Goal: Task Accomplishment & Management: Manage account settings

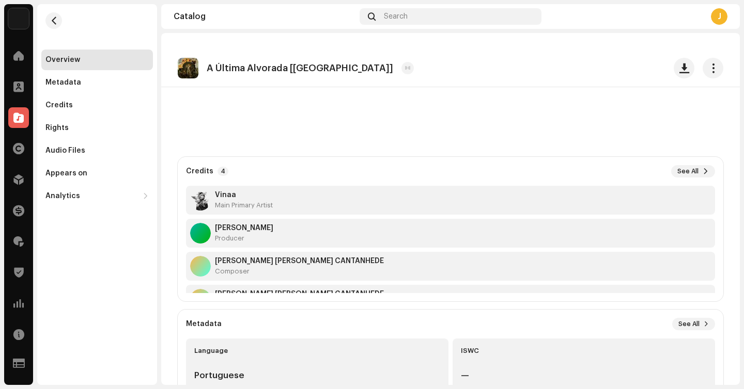
scroll to position [237, 0]
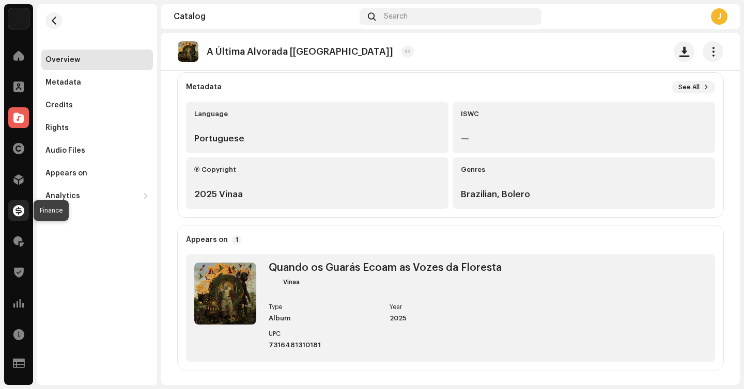
click at [15, 214] on span at bounding box center [18, 211] width 11 height 8
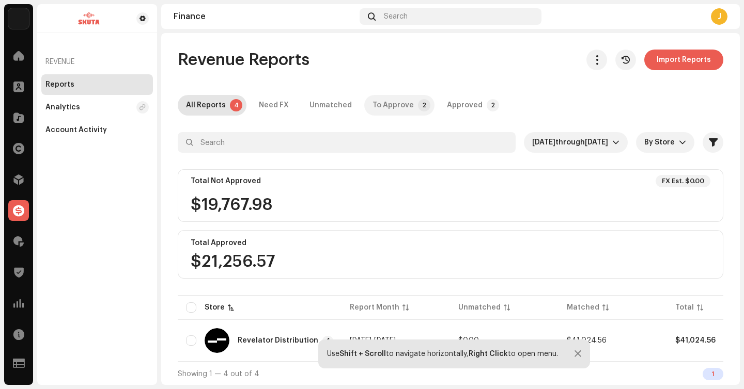
click at [400, 105] on div "To Approve" at bounding box center [392, 105] width 41 height 21
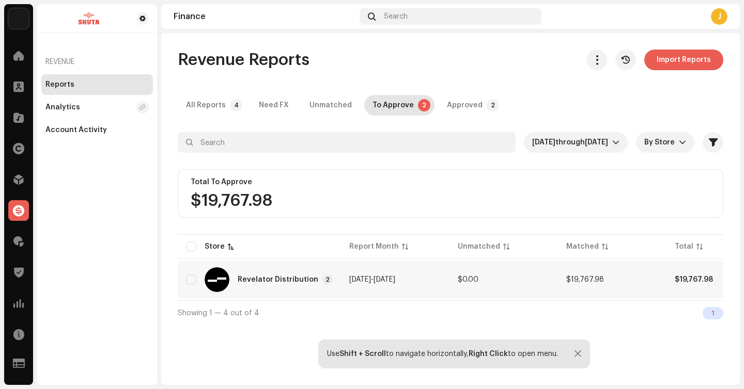
click at [449, 286] on td "$0.00" at bounding box center [503, 279] width 108 height 37
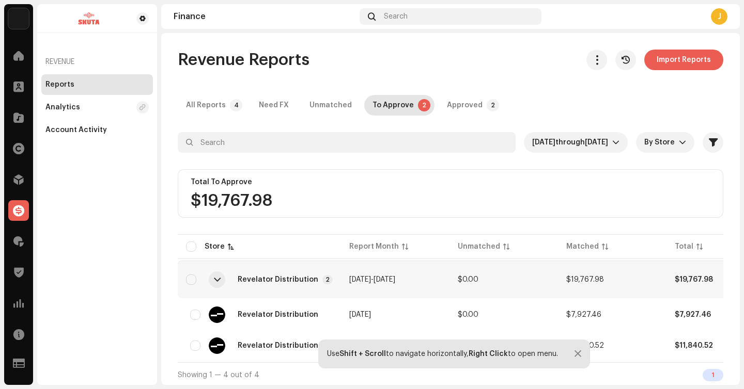
scroll to position [6, 0]
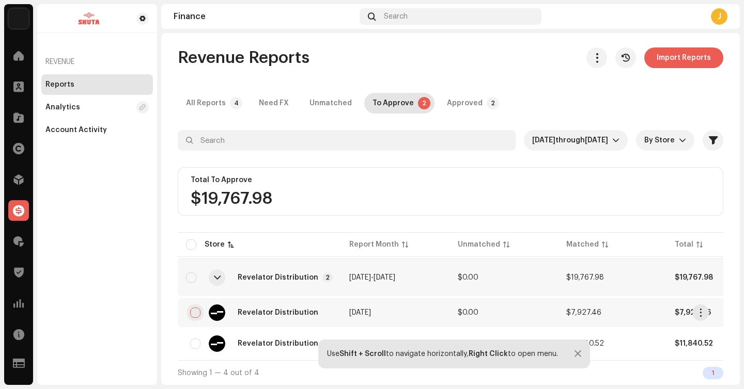
click at [199, 308] on input "checkbox" at bounding box center [195, 313] width 10 height 10
checkbox input "true"
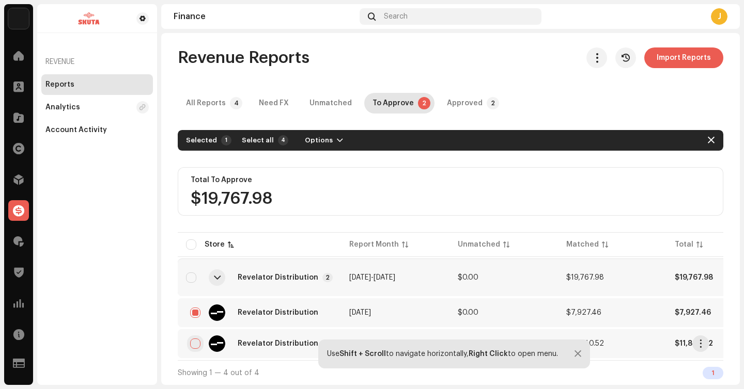
click at [199, 340] on input "checkbox" at bounding box center [195, 344] width 10 height 10
checkbox input "true"
click at [310, 151] on div at bounding box center [450, 159] width 545 height 17
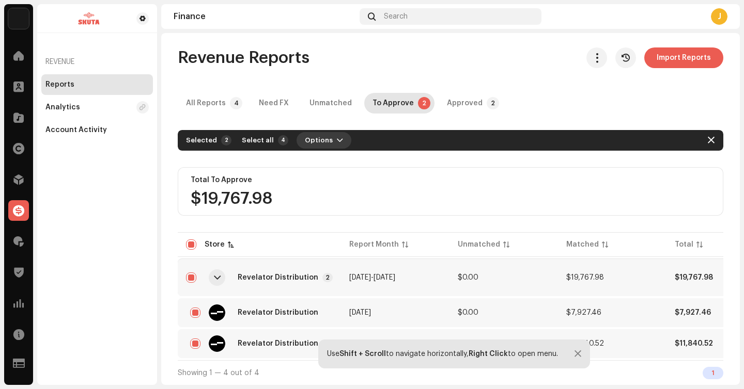
click at [315, 141] on span "Options" at bounding box center [319, 140] width 28 height 21
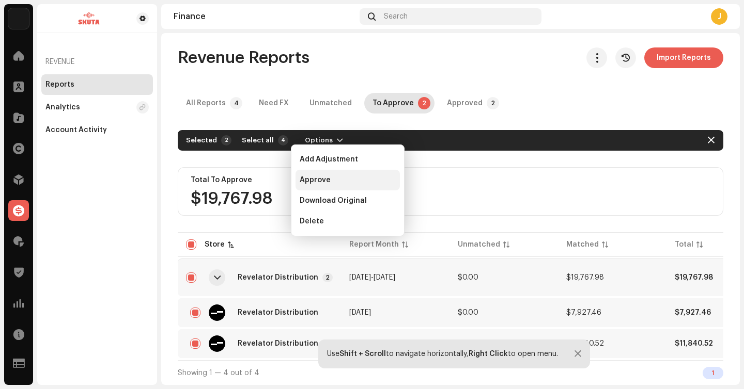
click at [316, 181] on span "Approve" at bounding box center [314, 180] width 31 height 8
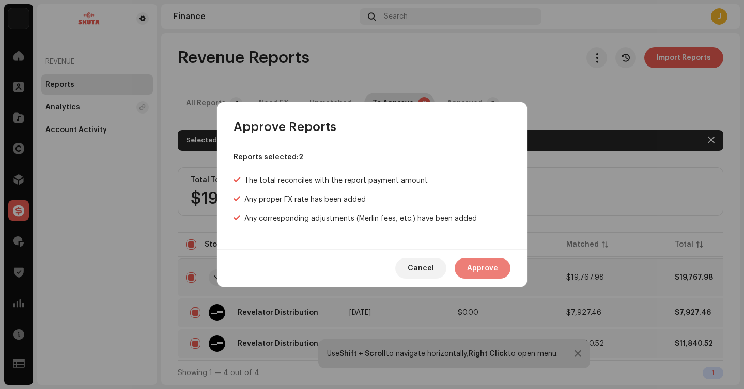
click at [484, 260] on span "Approve" at bounding box center [482, 268] width 31 height 21
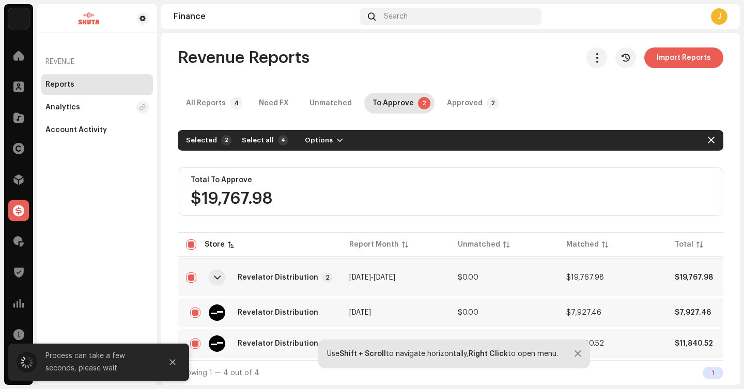
scroll to position [0, 0]
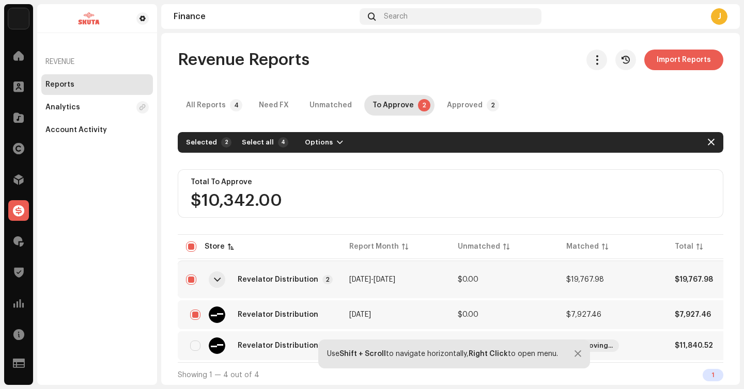
checkbox input "false"
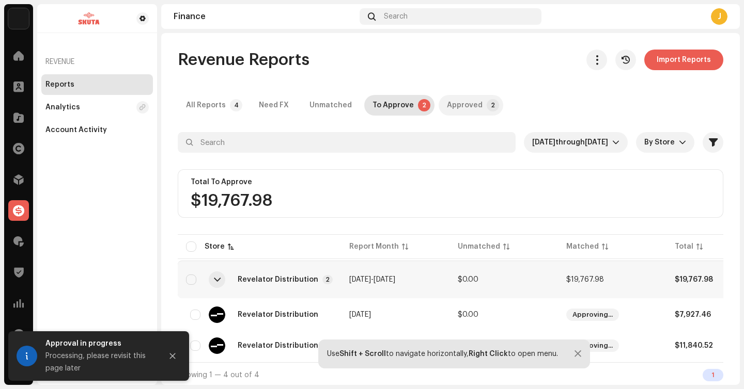
click at [470, 107] on div "Approved" at bounding box center [465, 105] width 36 height 21
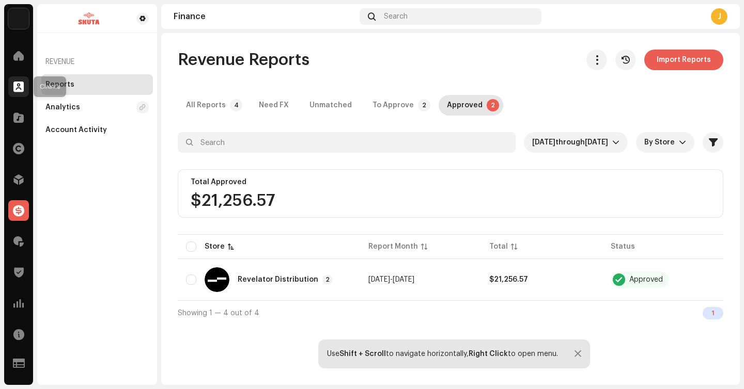
click at [26, 90] on div at bounding box center [18, 86] width 21 height 21
